Goal: Task Accomplishment & Management: Complete application form

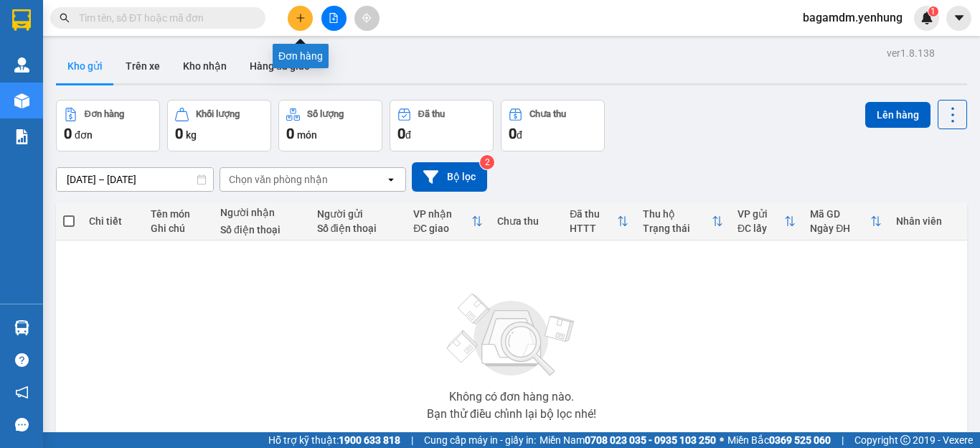
click at [296, 15] on icon "plus" at bounding box center [301, 18] width 10 height 10
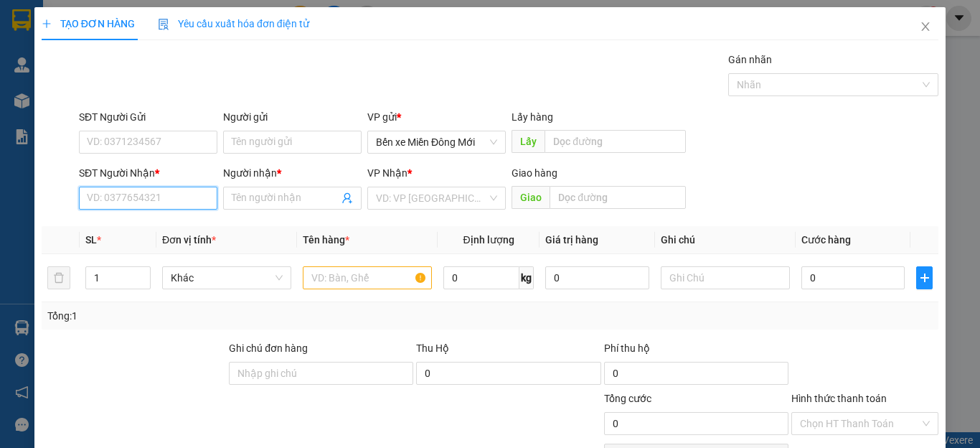
click at [143, 204] on input "SĐT Người Nhận *" at bounding box center [148, 197] width 138 height 23
drag, startPoint x: 207, startPoint y: 209, endPoint x: 232, endPoint y: 212, distance: 25.3
click at [232, 212] on div "SĐT Người Nhận * 09 09 Người nhận * Tên người nhận VP Nhận * VD: VP Sài Gòn Gia…" at bounding box center [508, 190] width 865 height 50
type input "0917283754"
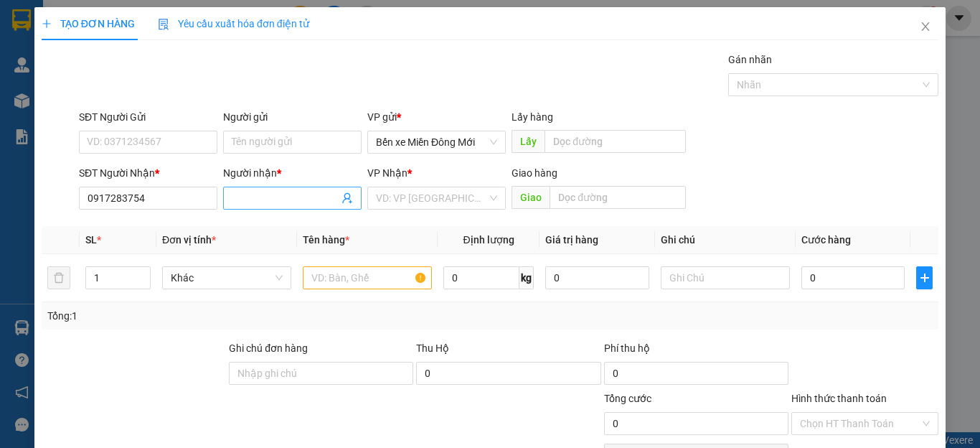
click at [306, 199] on input "Người nhận *" at bounding box center [285, 198] width 107 height 16
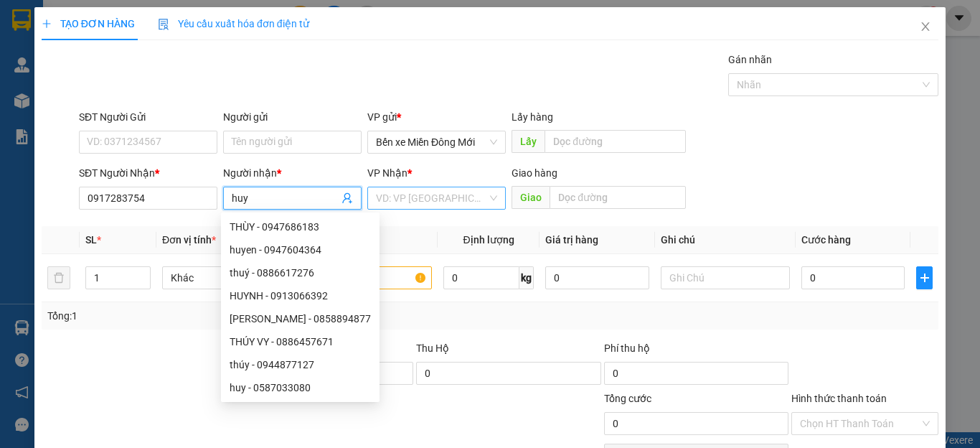
type input "huy"
click at [425, 202] on input "search" at bounding box center [431, 198] width 111 height 22
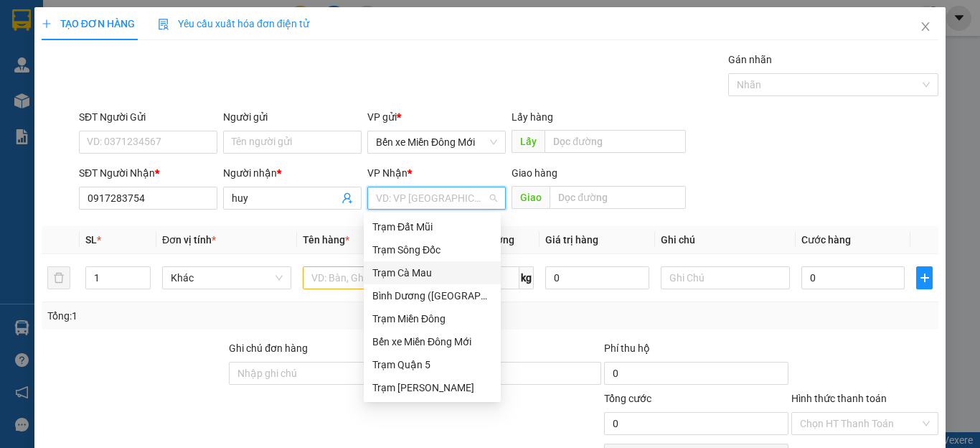
click at [405, 273] on div "Trạm Cà Mau" at bounding box center [432, 273] width 120 height 16
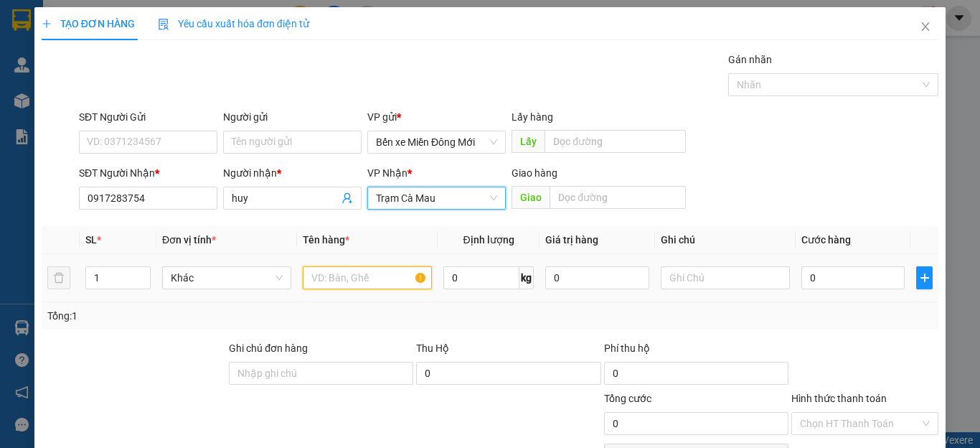
click at [374, 284] on input "text" at bounding box center [367, 277] width 129 height 23
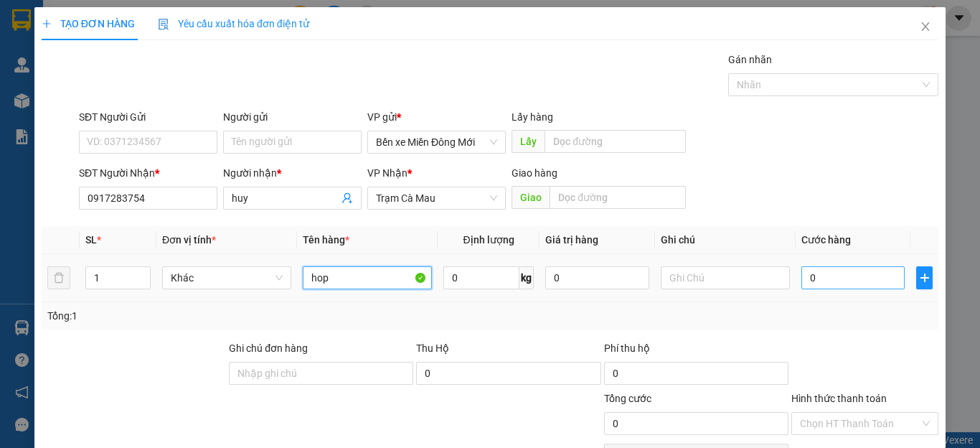
type input "hop"
click at [851, 278] on input "0" at bounding box center [852, 277] width 103 height 23
type input "7"
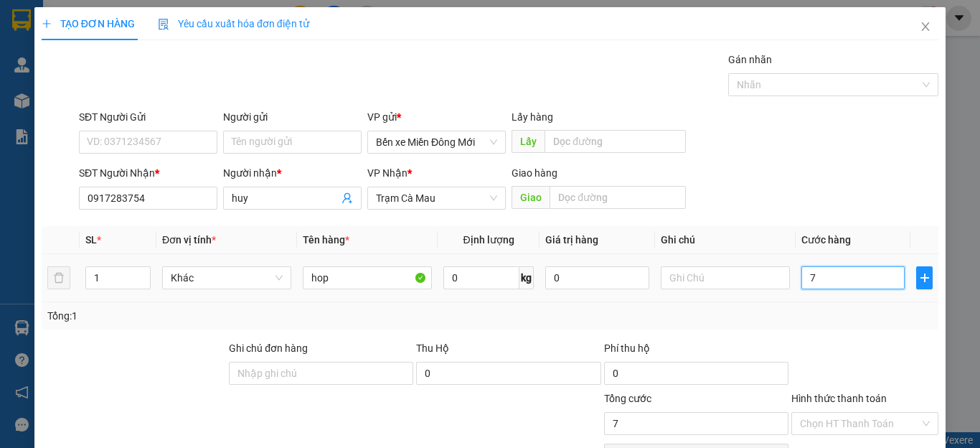
type input "70"
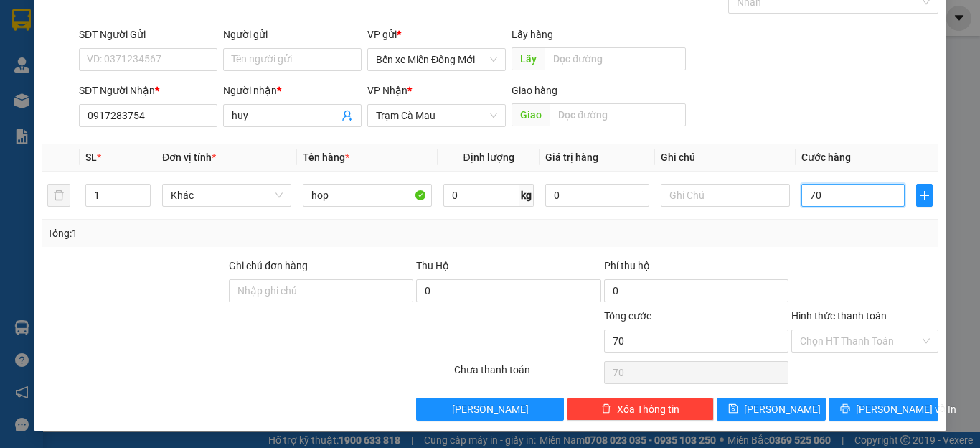
scroll to position [83, 0]
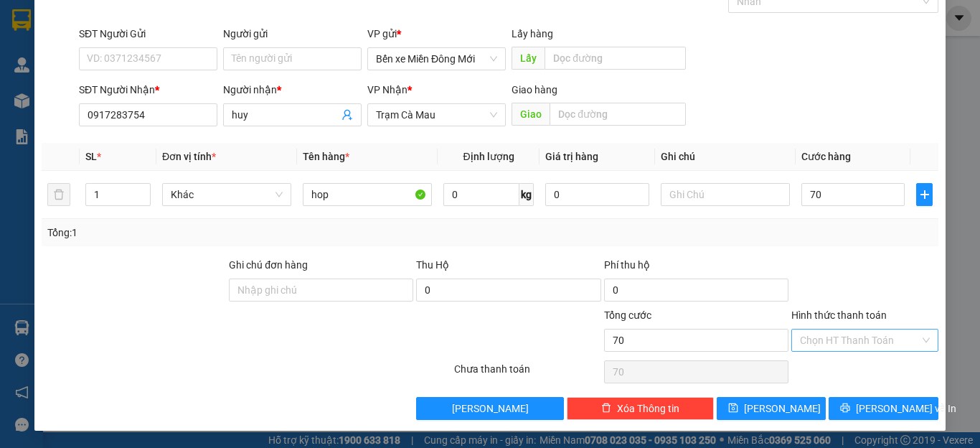
click at [851, 334] on input "Hình thức thanh toán" at bounding box center [860, 340] width 120 height 22
type input "70.000"
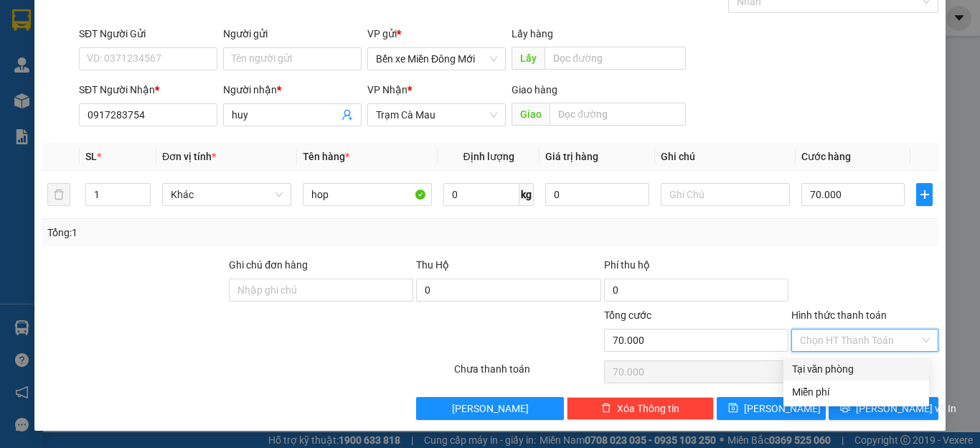
click at [849, 376] on div "Tại văn phòng" at bounding box center [856, 369] width 128 height 16
type input "0"
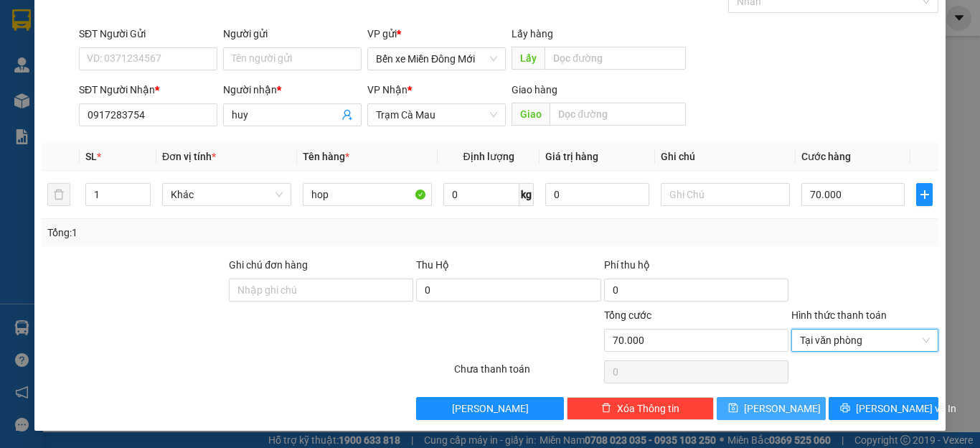
click at [773, 412] on span "[PERSON_NAME]" at bounding box center [782, 408] width 77 height 16
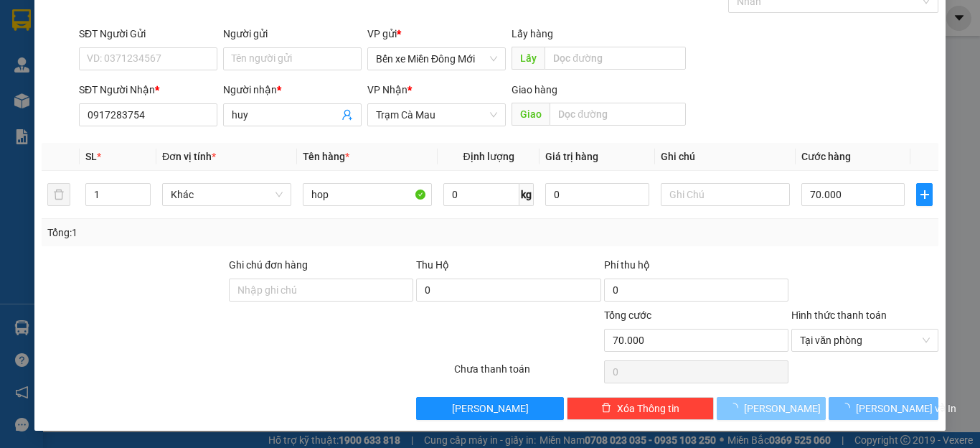
type input "0"
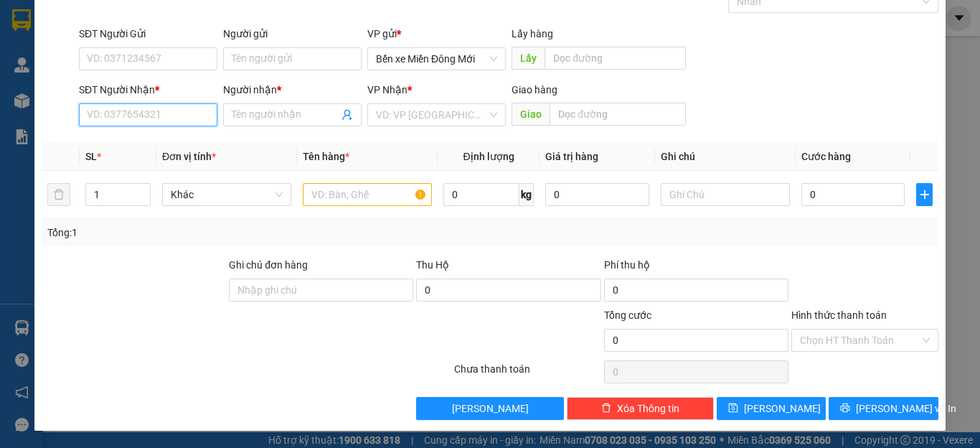
click at [141, 116] on input "SĐT Người Nhận *" at bounding box center [148, 114] width 138 height 23
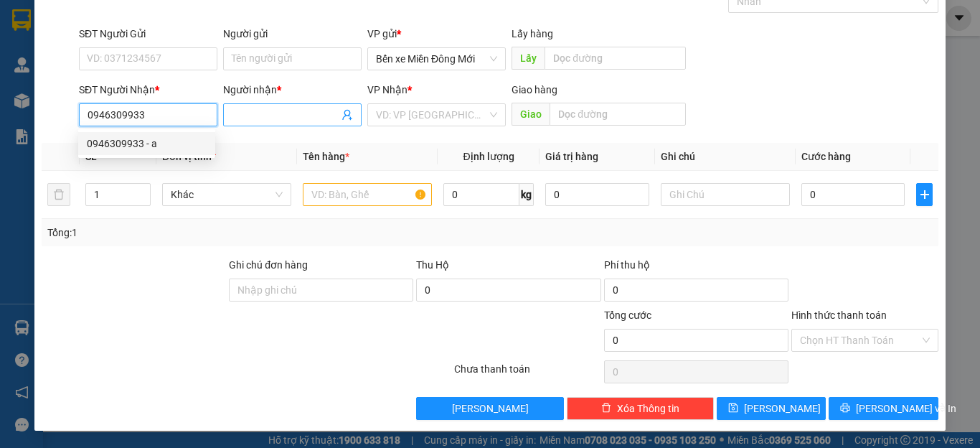
type input "0946309933"
click at [247, 109] on input "Người nhận *" at bounding box center [285, 115] width 107 height 16
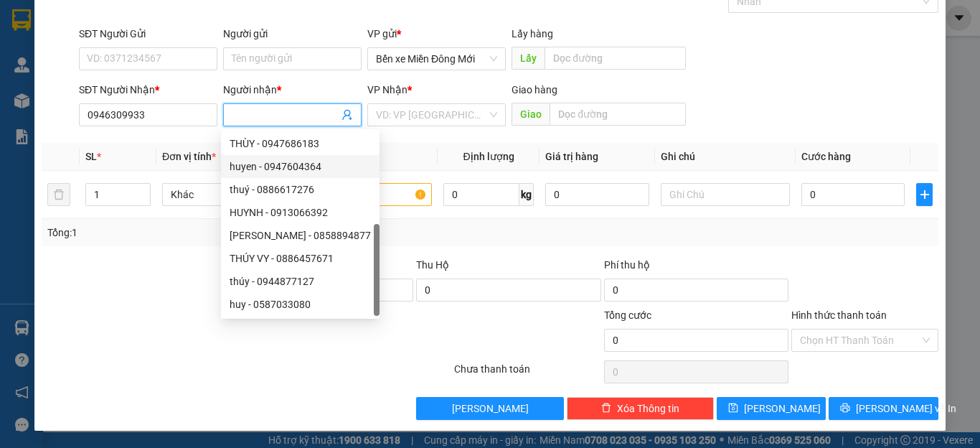
scroll to position [46, 0]
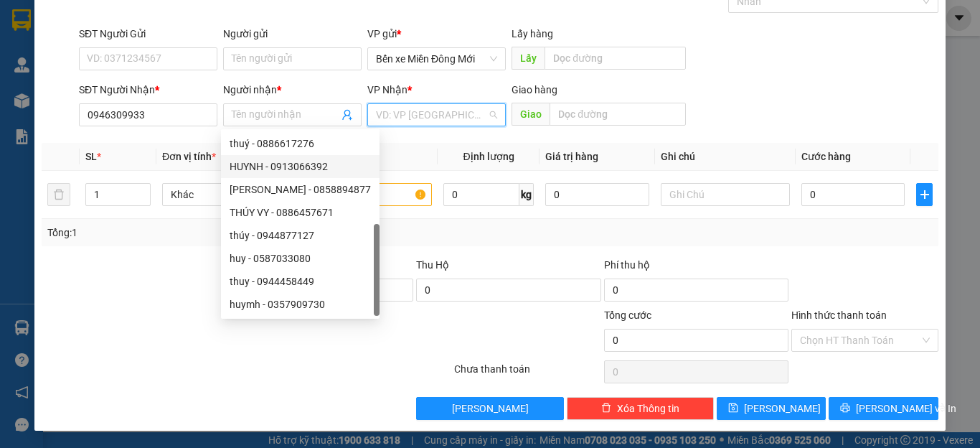
click at [452, 118] on input "search" at bounding box center [431, 115] width 111 height 22
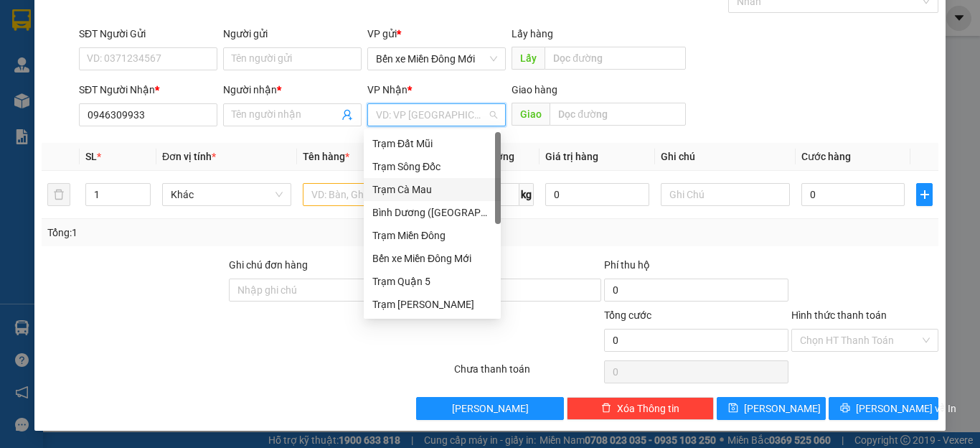
click at [422, 197] on div "Trạm Cà Mau" at bounding box center [432, 189] width 137 height 23
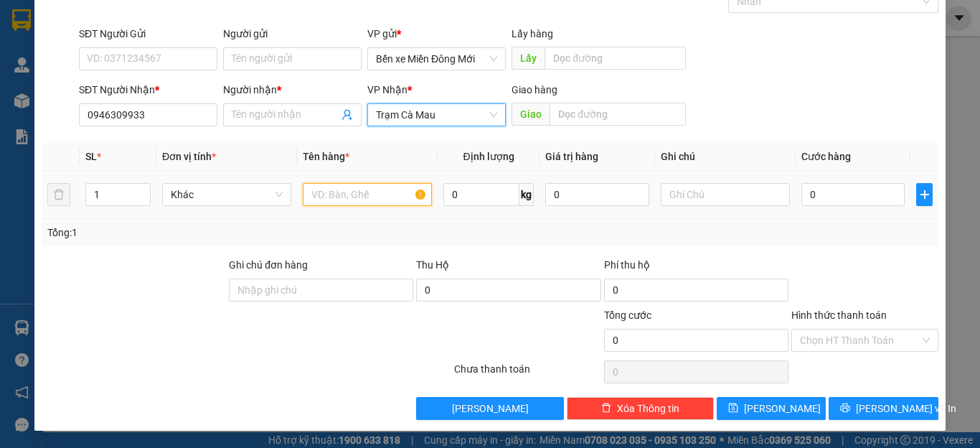
click at [361, 199] on input "text" at bounding box center [367, 194] width 129 height 23
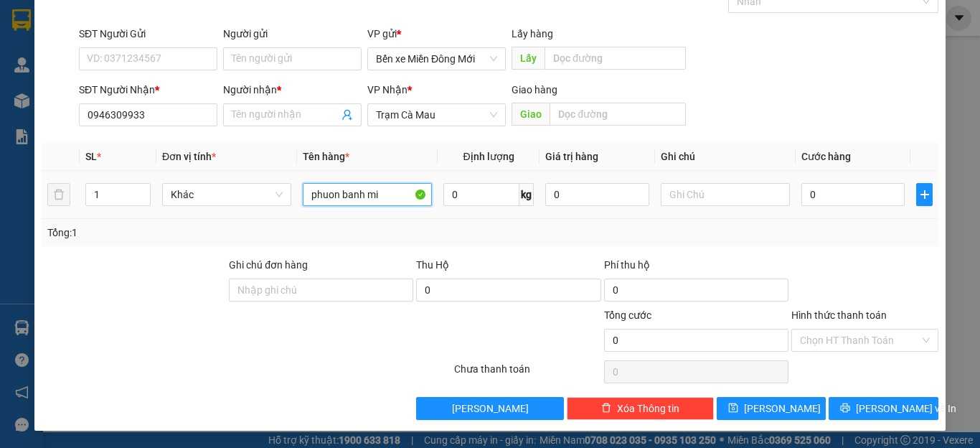
click at [392, 202] on input "phuon banh mi" at bounding box center [367, 194] width 129 height 23
type input "phuon banh mi gio"
click at [712, 204] on input "text" at bounding box center [725, 194] width 129 height 23
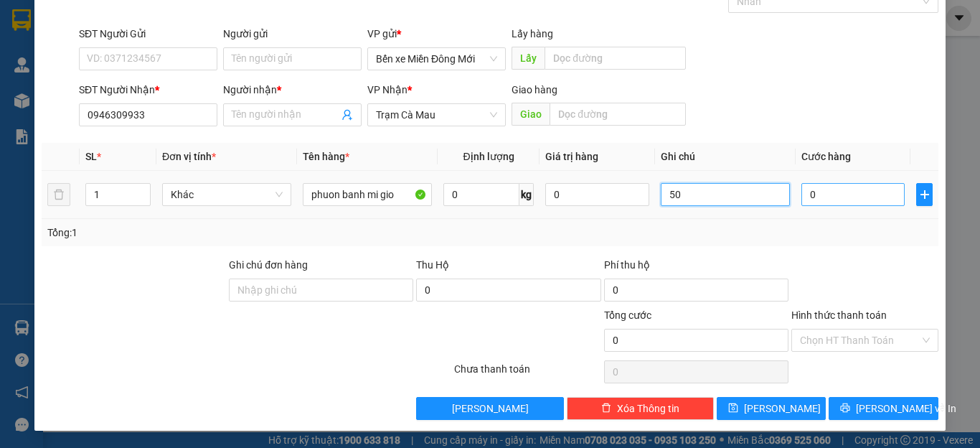
type input "50"
click at [856, 196] on input "0" at bounding box center [852, 194] width 103 height 23
drag, startPoint x: 821, startPoint y: 194, endPoint x: 827, endPoint y: 235, distance: 41.3
click at [824, 221] on div "SL * Đơn vị tính * Tên hàng * Định lượng Giá trị hàng Ghi chú Cước hàng 1 Khác …" at bounding box center [490, 194] width 897 height 103
click at [805, 197] on input "0" at bounding box center [852, 194] width 103 height 23
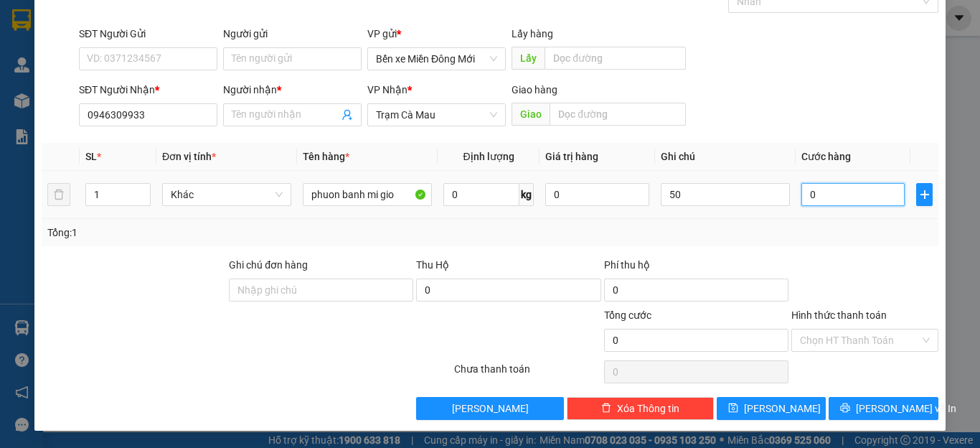
click at [805, 197] on input "0" at bounding box center [852, 194] width 103 height 23
click at [801, 197] on input "0" at bounding box center [852, 194] width 103 height 23
click at [803, 196] on input "0" at bounding box center [852, 194] width 103 height 23
click at [805, 197] on input "0" at bounding box center [852, 194] width 103 height 23
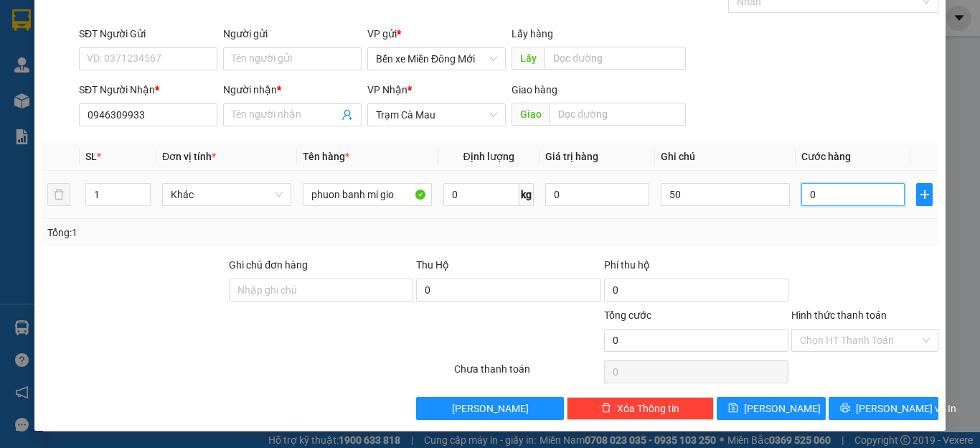
click at [805, 197] on input "0" at bounding box center [852, 194] width 103 height 23
type input "5"
type input "50"
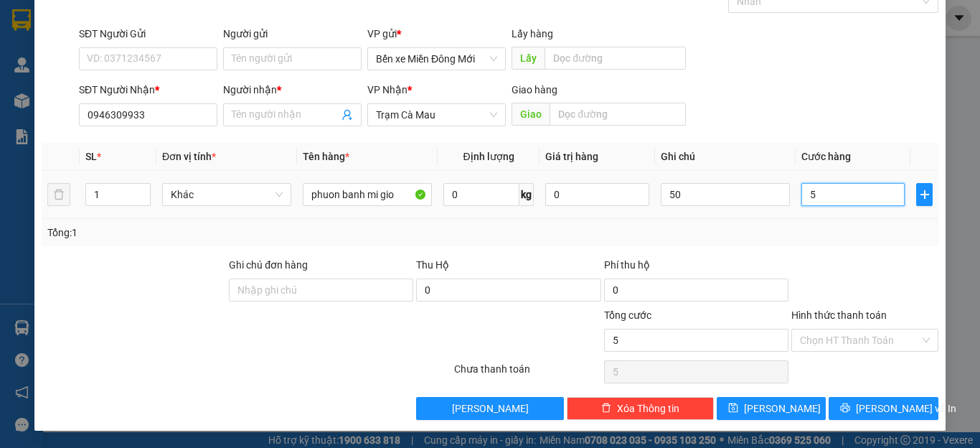
type input "50"
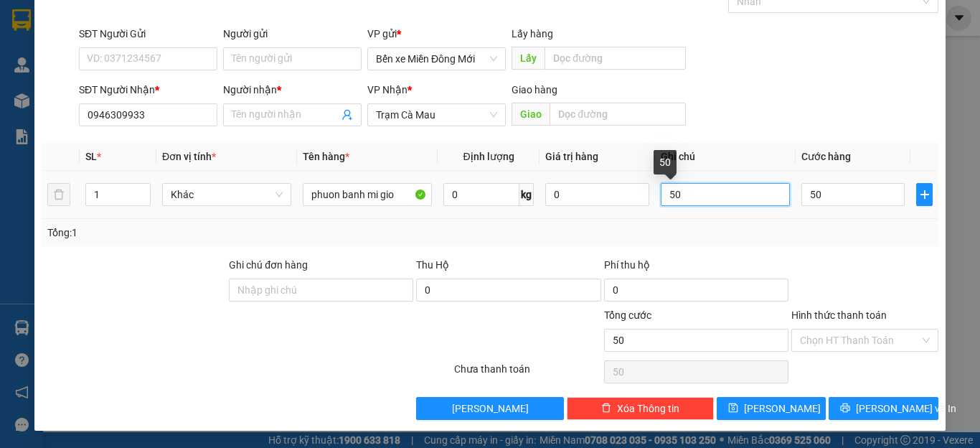
click at [745, 191] on input "50" at bounding box center [725, 194] width 129 height 23
type input "50.000"
type input "5"
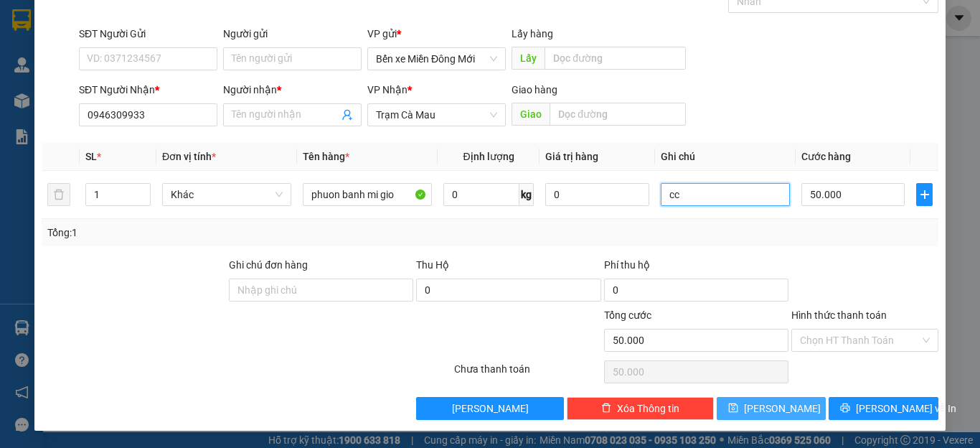
type input "cc"
click at [773, 410] on span "[PERSON_NAME]" at bounding box center [782, 408] width 77 height 16
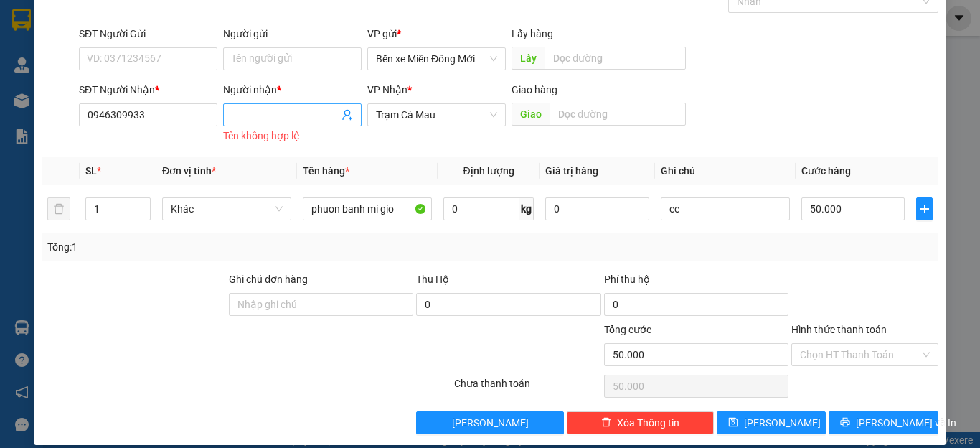
click at [301, 120] on input "Người nhận *" at bounding box center [285, 115] width 107 height 16
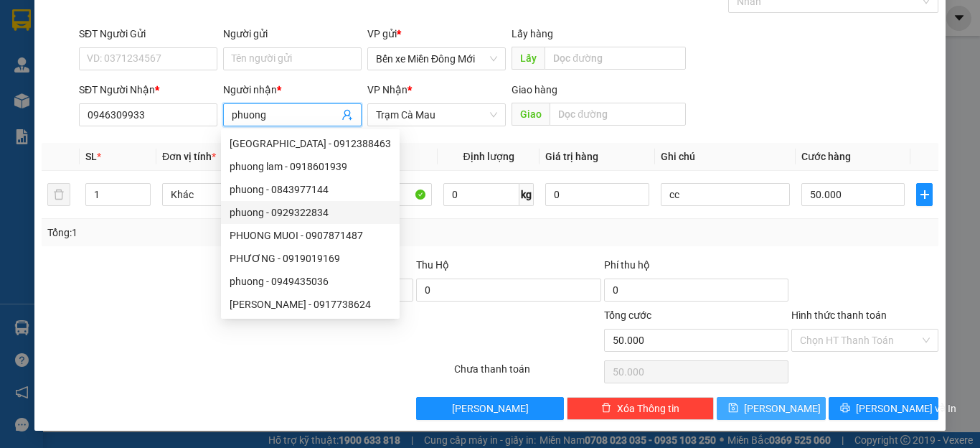
type input "phuong"
click at [737, 404] on icon "save" at bounding box center [732, 407] width 9 height 9
type input "0"
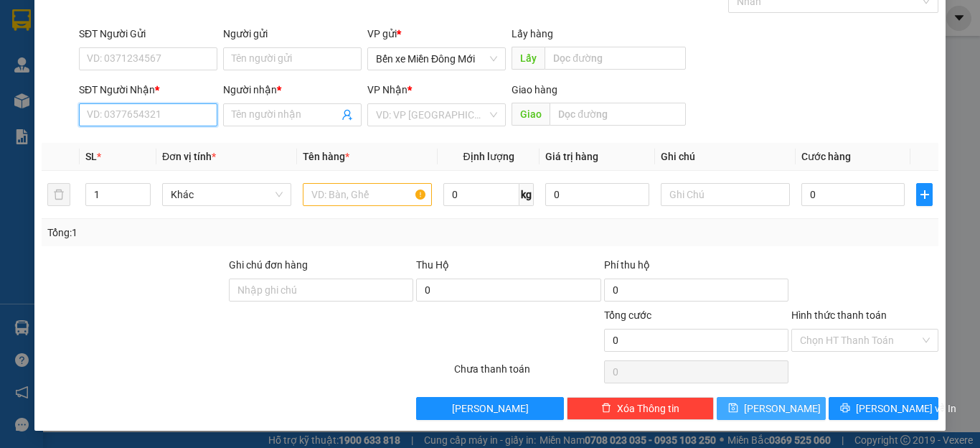
click at [138, 117] on input "SĐT Người Nhận *" at bounding box center [148, 114] width 138 height 23
type input "0357258133"
click at [251, 112] on input "Người nhận *" at bounding box center [285, 115] width 107 height 16
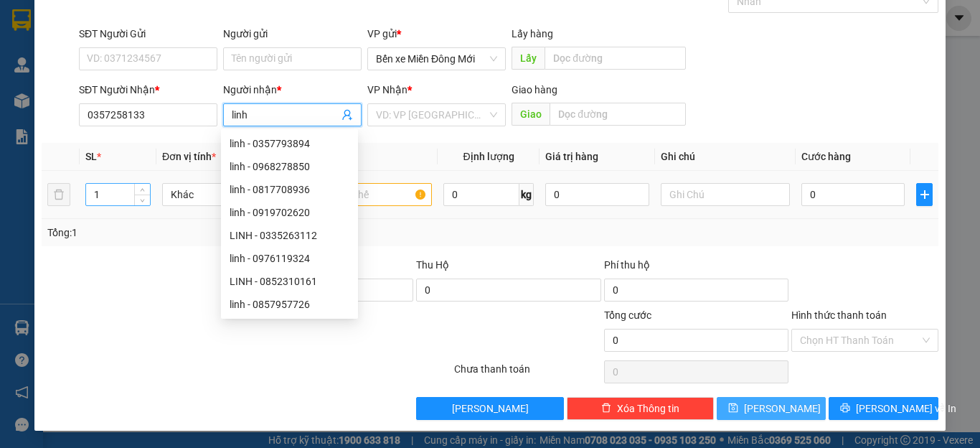
type input "linh"
click at [93, 199] on input "1" at bounding box center [118, 195] width 64 height 22
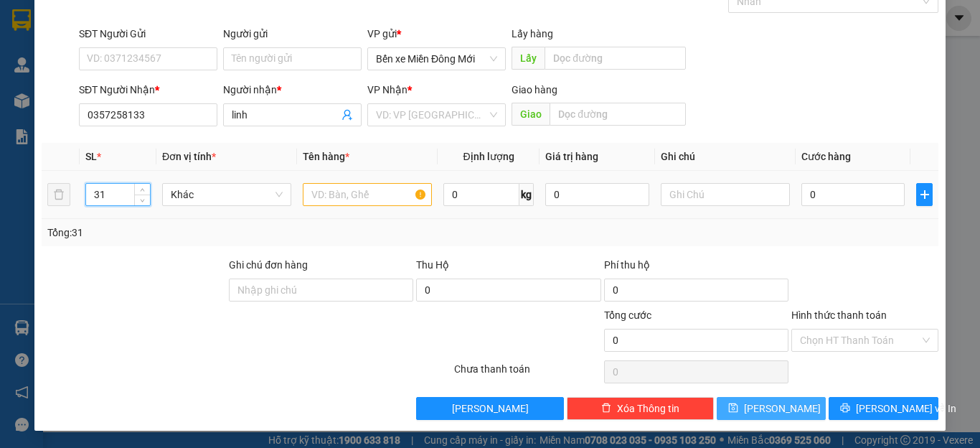
type input "31"
click at [354, 201] on input "text" at bounding box center [367, 194] width 129 height 23
type input "[DATE] lo 1boc"
click at [100, 192] on input "31" at bounding box center [118, 195] width 64 height 22
type input "1"
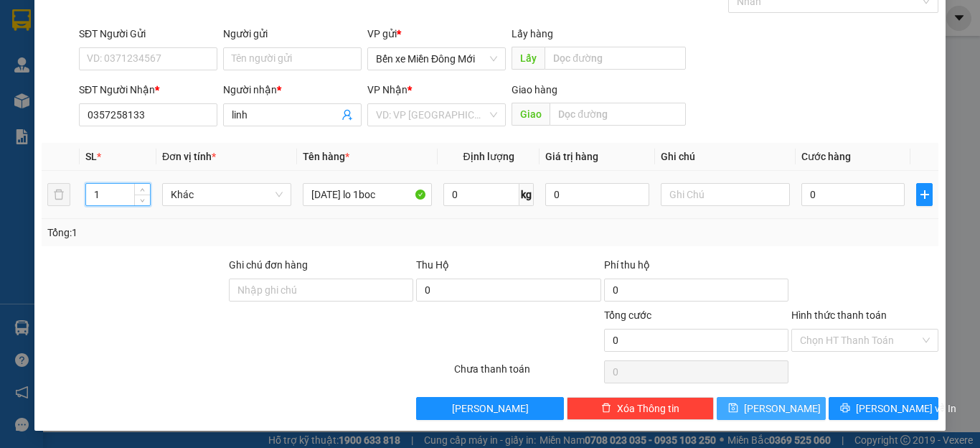
click at [100, 193] on input "1" at bounding box center [118, 195] width 64 height 22
click at [100, 194] on input "1" at bounding box center [118, 195] width 64 height 22
type input "3"
click at [706, 193] on input "text" at bounding box center [725, 194] width 129 height 23
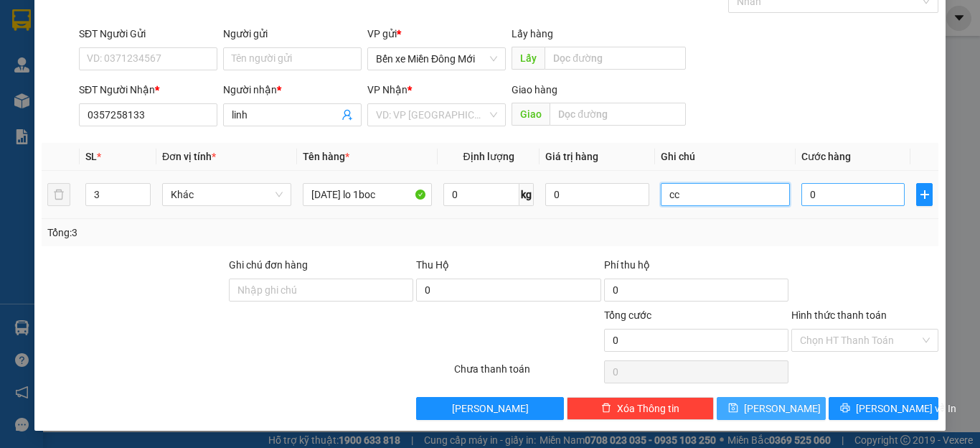
type input "cc"
click at [847, 191] on input "0" at bounding box center [852, 194] width 103 height 23
type input "1"
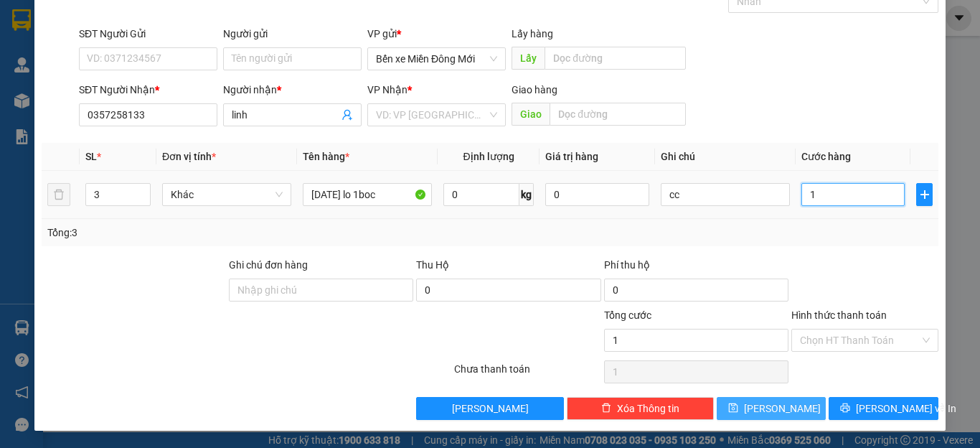
type input "15"
type input "159"
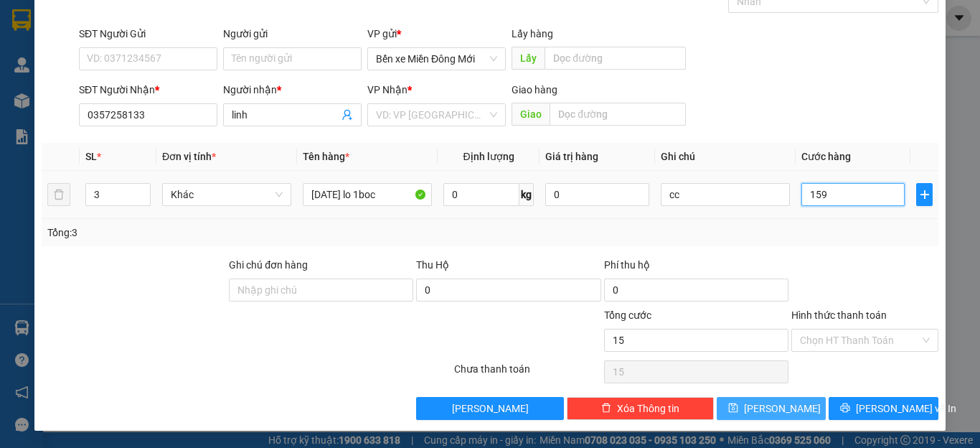
type input "159"
type input "15"
type input "150"
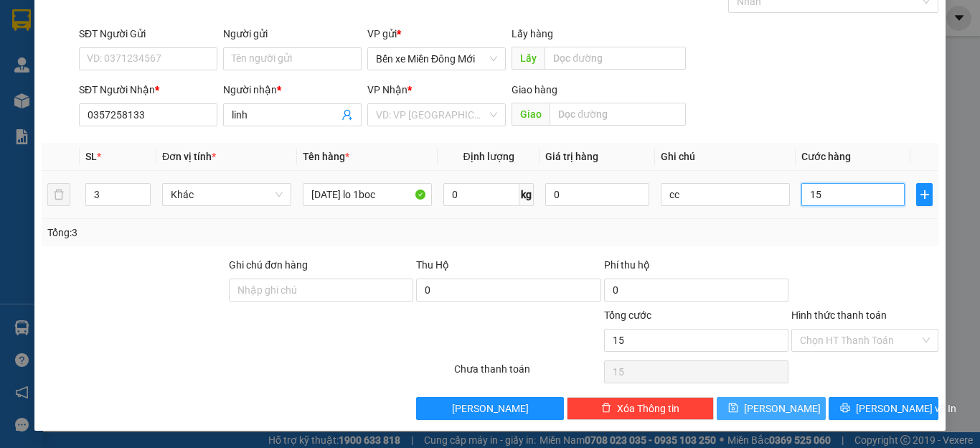
type input "150"
type input "150.000"
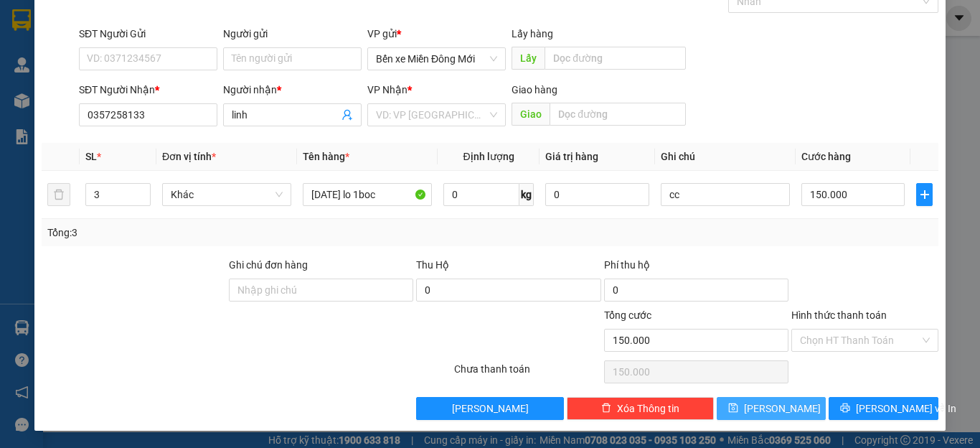
click at [738, 409] on icon "save" at bounding box center [733, 407] width 10 height 10
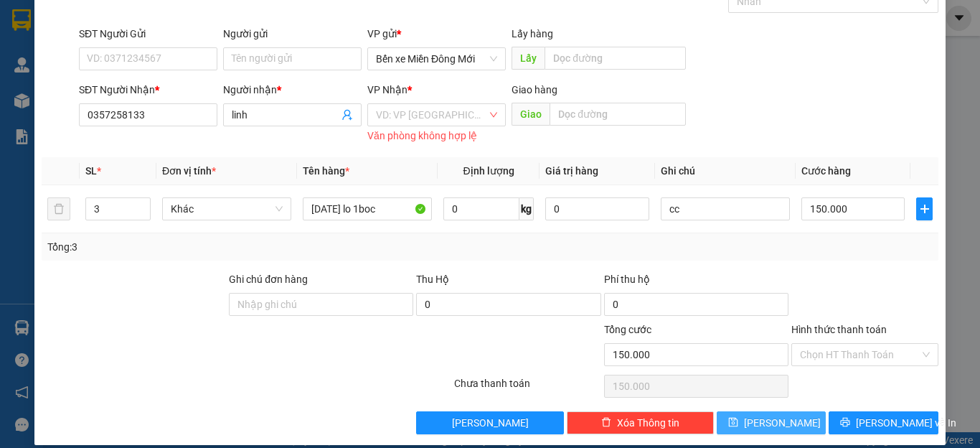
click at [788, 422] on button "[PERSON_NAME]" at bounding box center [772, 422] width 110 height 23
click at [422, 133] on div "Văn phòng không hợp lệ" at bounding box center [436, 136] width 138 height 16
click at [432, 120] on input "search" at bounding box center [431, 115] width 111 height 22
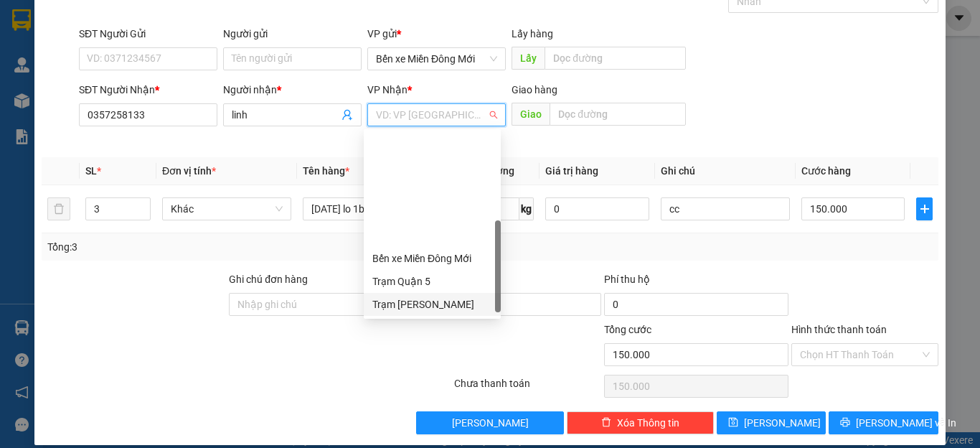
scroll to position [132, 0]
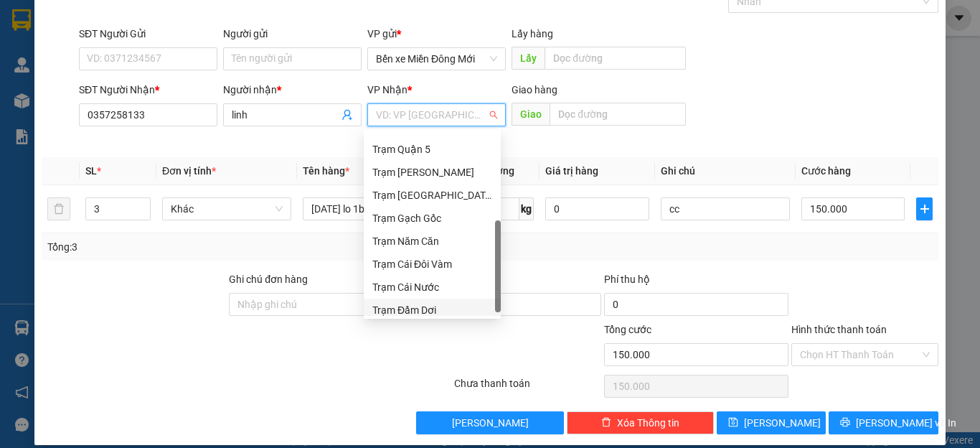
click at [389, 308] on div "Trạm Đầm Dơi" at bounding box center [432, 310] width 120 height 16
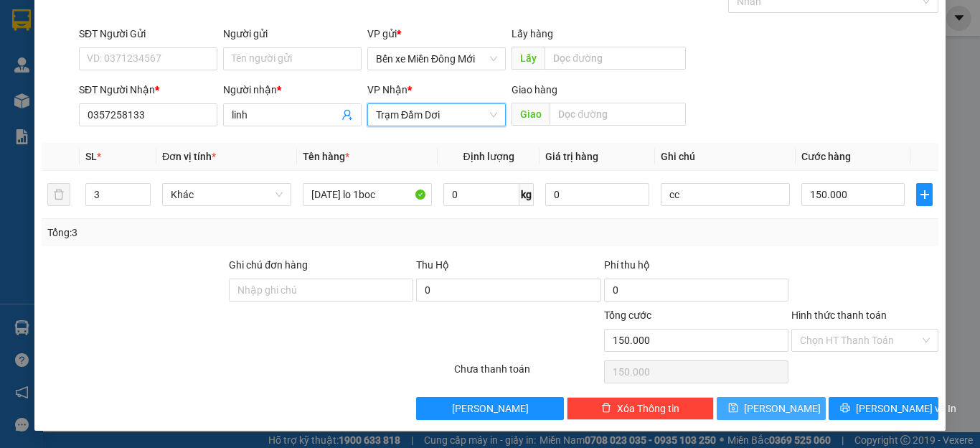
click at [757, 401] on button "[PERSON_NAME]" at bounding box center [772, 408] width 110 height 23
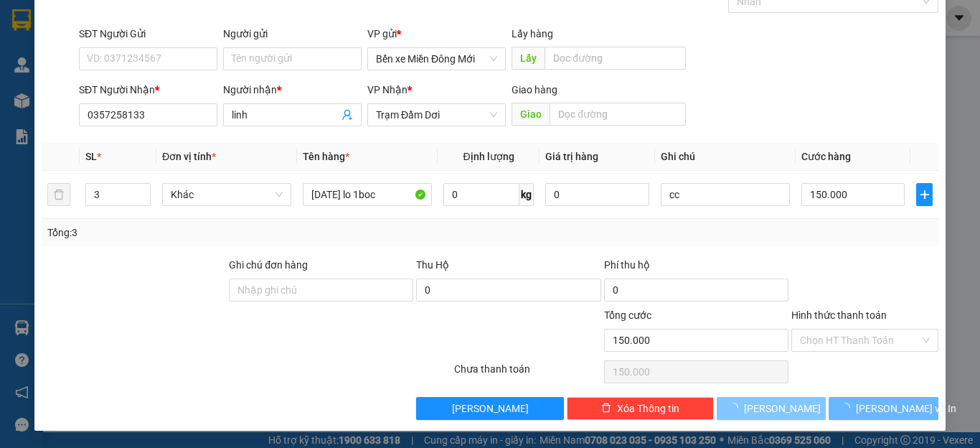
type input "1"
type input "0"
